Goal: Find contact information: Find contact information

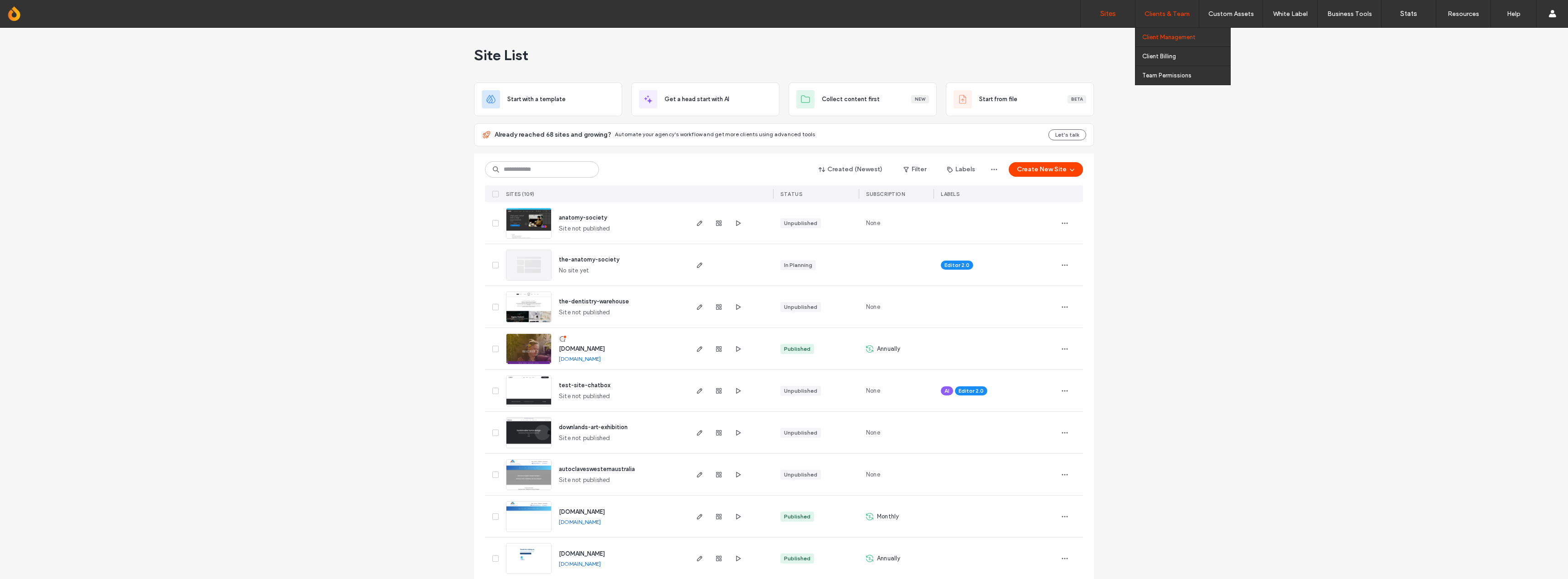
click at [1176, 38] on label "Client Management" at bounding box center [1169, 36] width 54 height 7
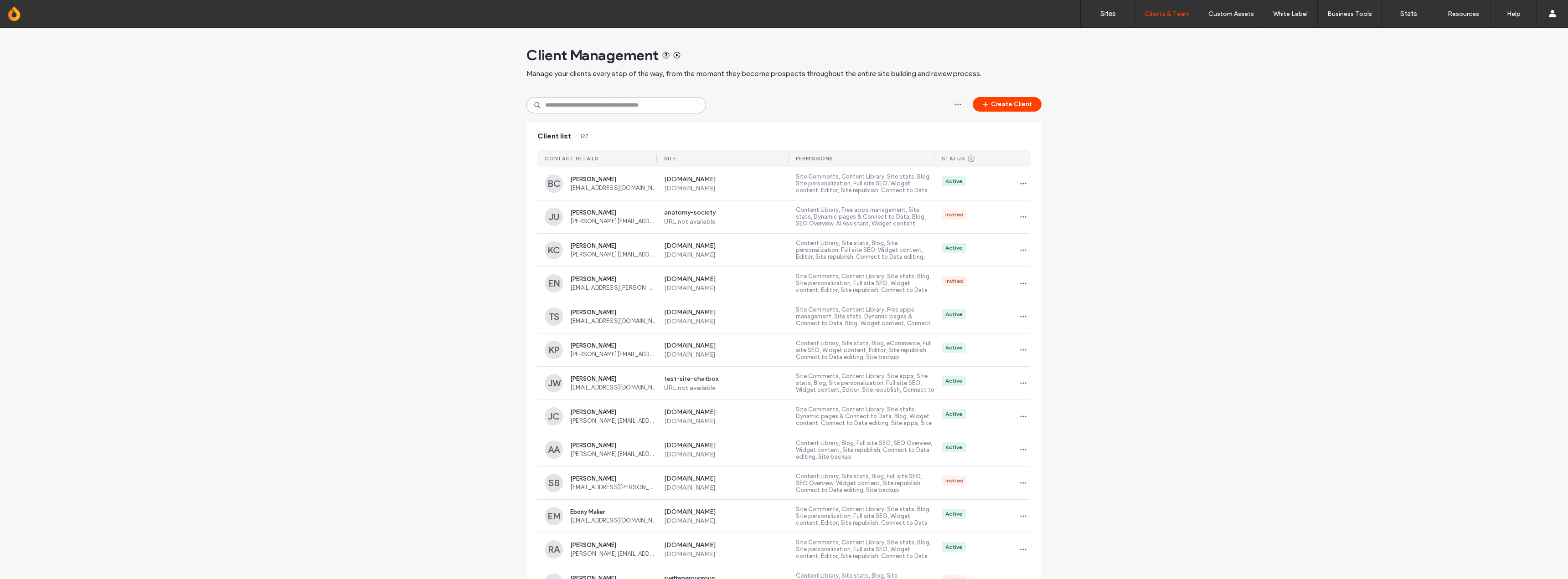
click at [584, 104] on input at bounding box center [616, 105] width 180 height 16
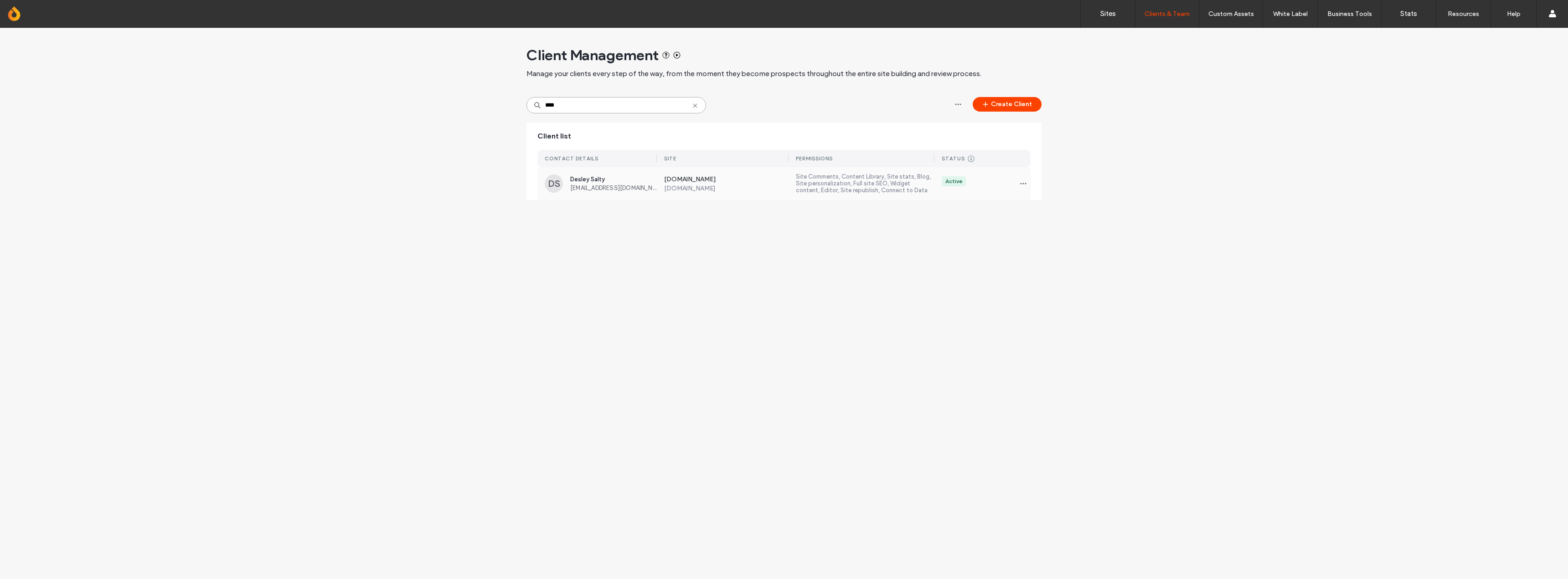
type input "****"
click at [605, 187] on span "[EMAIL_ADDRESS][DOMAIN_NAME]" at bounding box center [614, 187] width 86 height 7
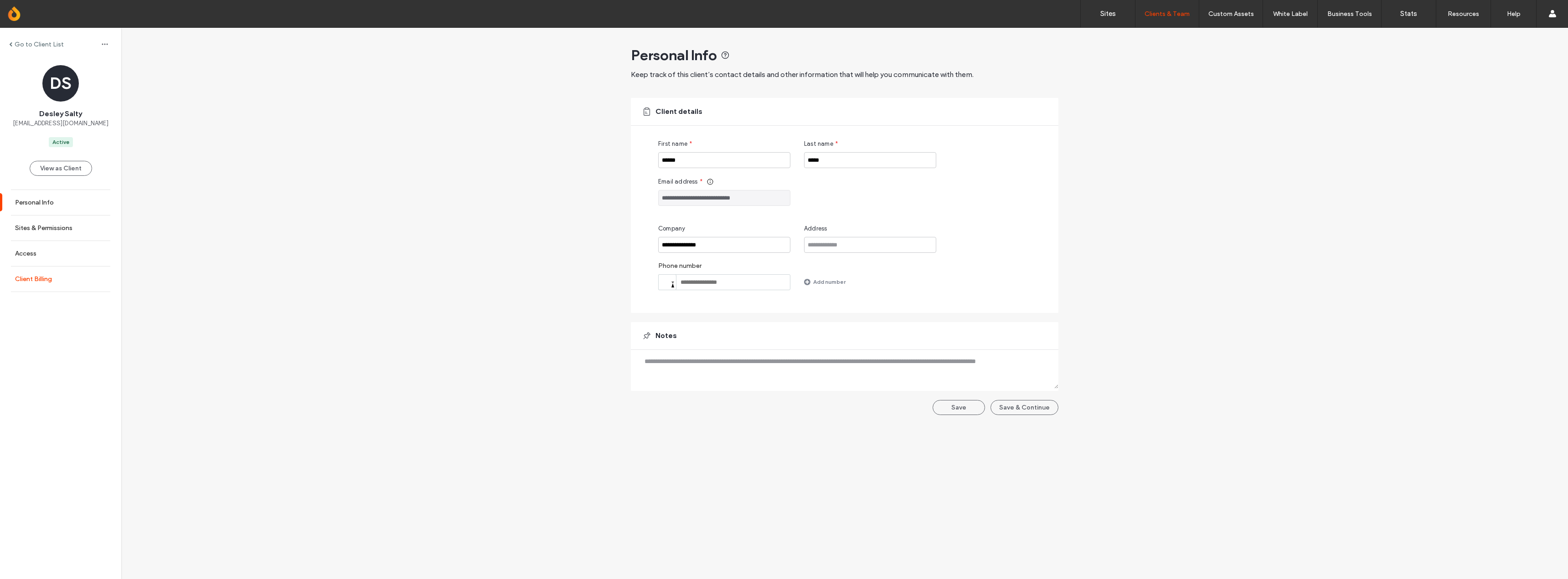
click at [44, 276] on label "Client Billing" at bounding box center [33, 279] width 37 height 8
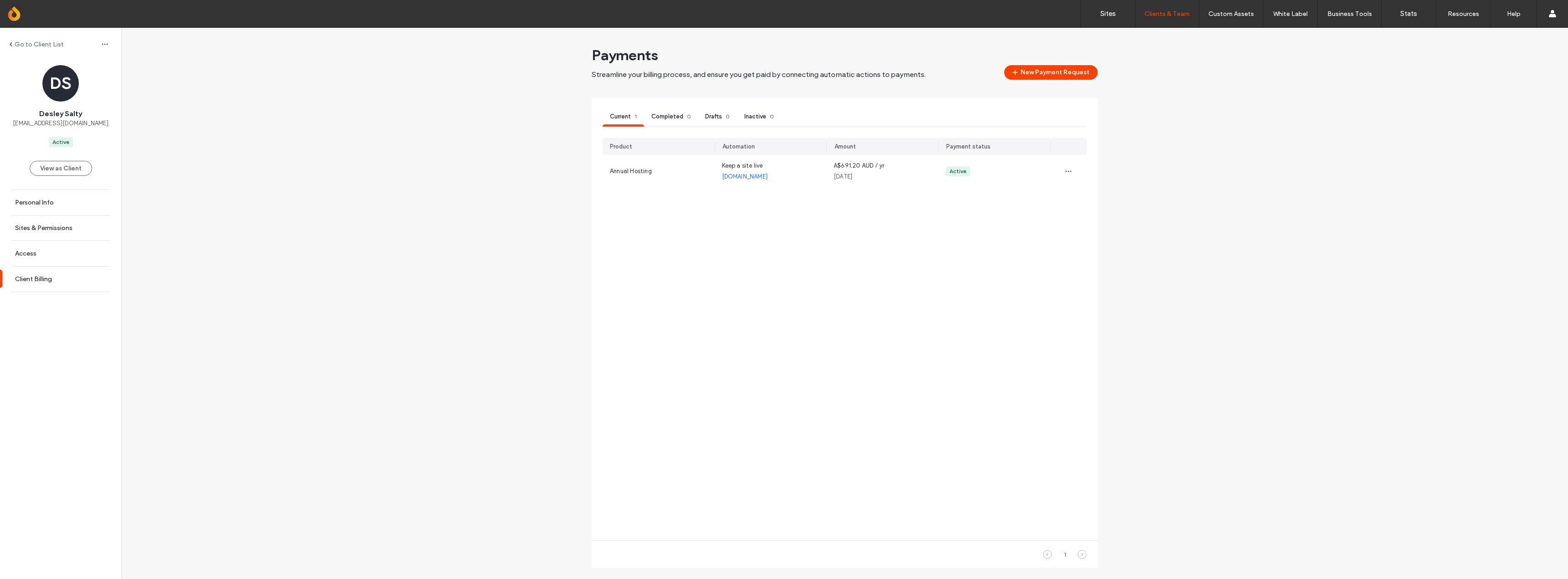
click at [27, 125] on span "[EMAIL_ADDRESS][DOMAIN_NAME]" at bounding box center [60, 123] width 96 height 9
copy span "[EMAIL_ADDRESS][DOMAIN_NAME]"
drag, startPoint x: 1115, startPoint y: 12, endPoint x: 1122, endPoint y: 25, distance: 14.8
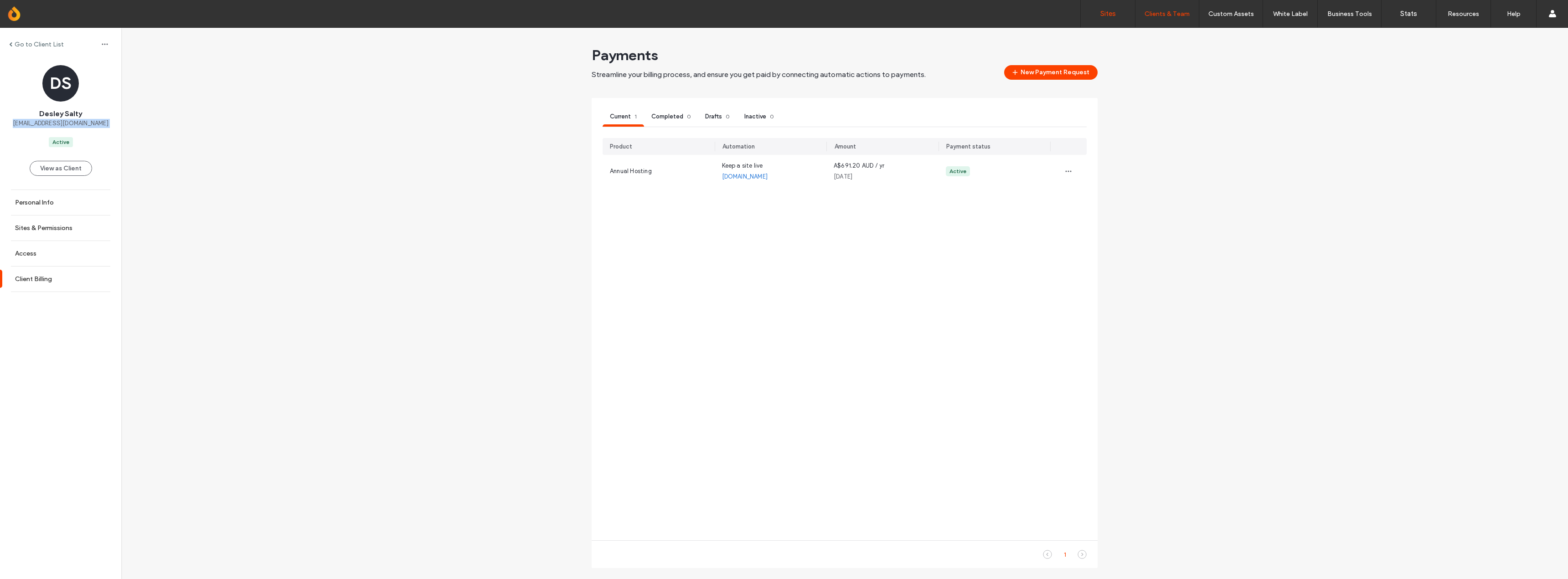
click at [1115, 12] on label "Sites" at bounding box center [1108, 13] width 15 height 8
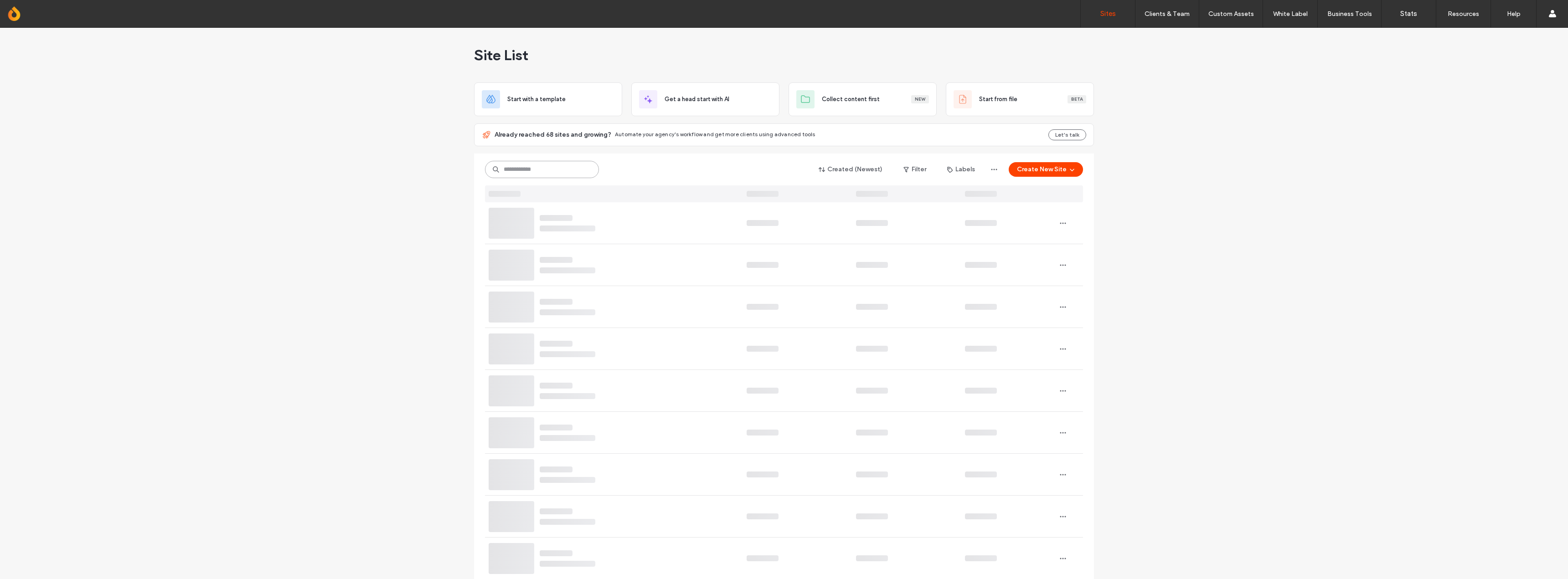
click at [563, 171] on input at bounding box center [542, 169] width 114 height 17
type input "****"
click at [602, 220] on span "[DOMAIN_NAME]" at bounding box center [582, 218] width 46 height 7
